Goal: Navigation & Orientation: Find specific page/section

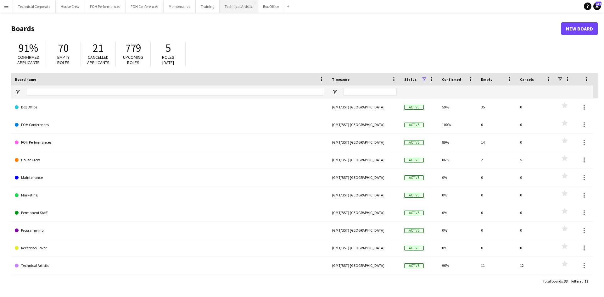
click at [231, 2] on button "Technical Artistic Close" at bounding box center [239, 6] width 38 height 12
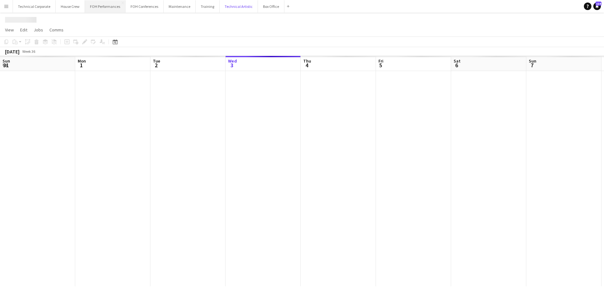
scroll to position [0, 150]
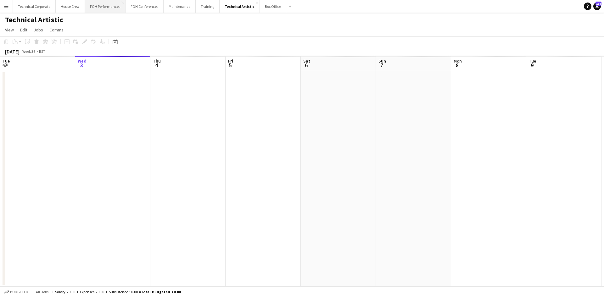
click at [104, 5] on button "FOH Performances Close" at bounding box center [105, 6] width 41 height 12
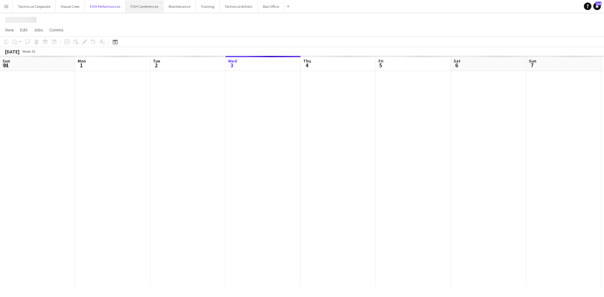
scroll to position [0, 150]
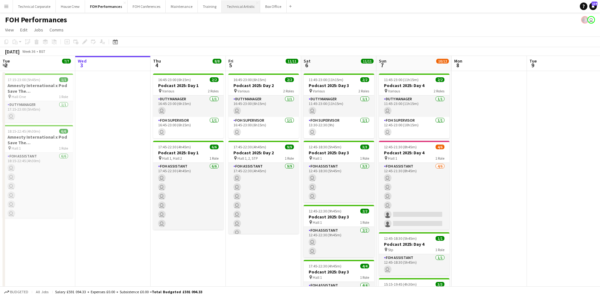
click at [234, 4] on button "Technical Artistic Close" at bounding box center [241, 6] width 38 height 12
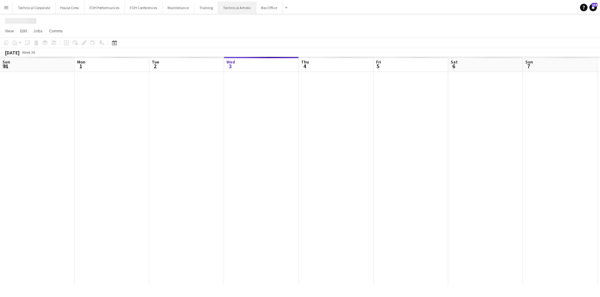
scroll to position [0, 150]
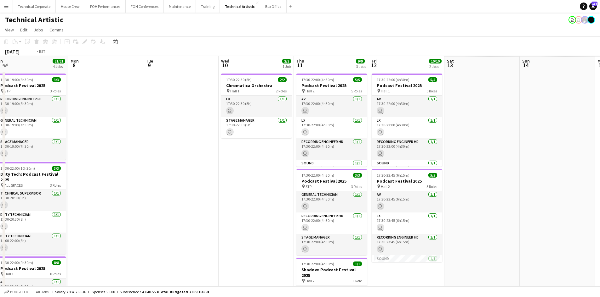
drag, startPoint x: 467, startPoint y: 161, endPoint x: 0, endPoint y: 141, distance: 467.2
click at [0, 141] on app-calendar-viewport "Thu 4 13/13 4 Jobs Fri 5 17/17 4 Jobs Sat 6 9/9 1 Job Sun 7 21/21 4 Jobs Mon 8 …" at bounding box center [300, 260] width 600 height 409
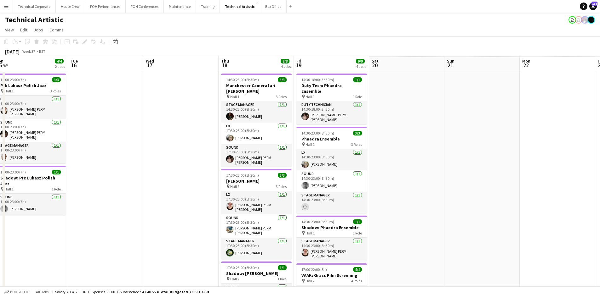
scroll to position [0, 175]
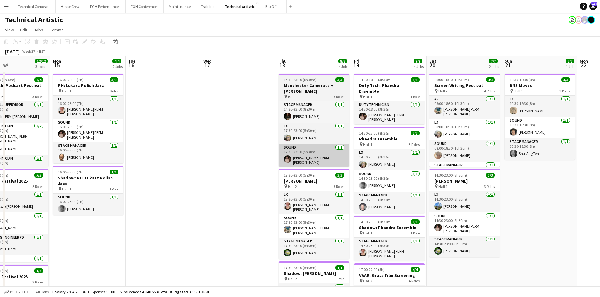
drag, startPoint x: -30, startPoint y: 166, endPoint x: 344, endPoint y: 163, distance: 373.9
click at [0, 166] on html "Menu Boards Boards Boards All jobs Status Workforce Workforce My Workforce Recr…" at bounding box center [300, 238] width 600 height 476
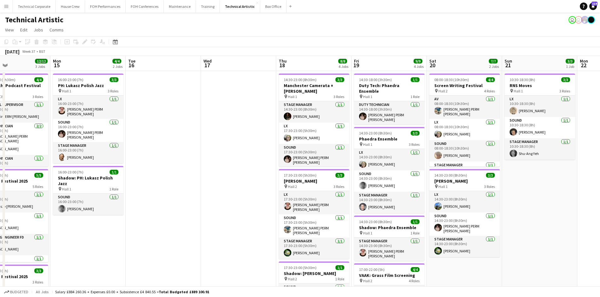
scroll to position [178, 0]
